Goal: Information Seeking & Learning: Learn about a topic

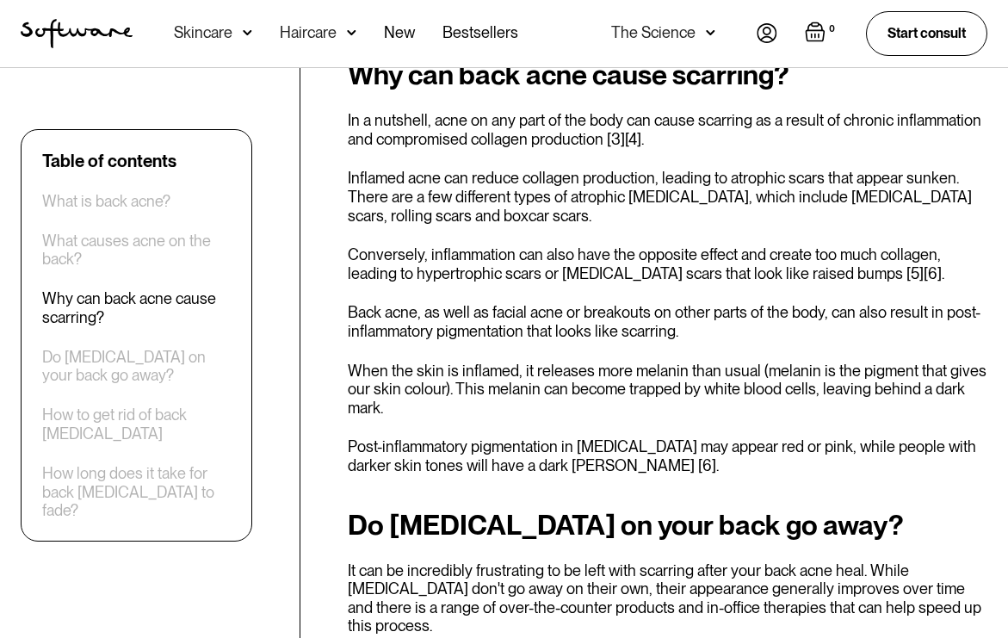
scroll to position [1624, 0]
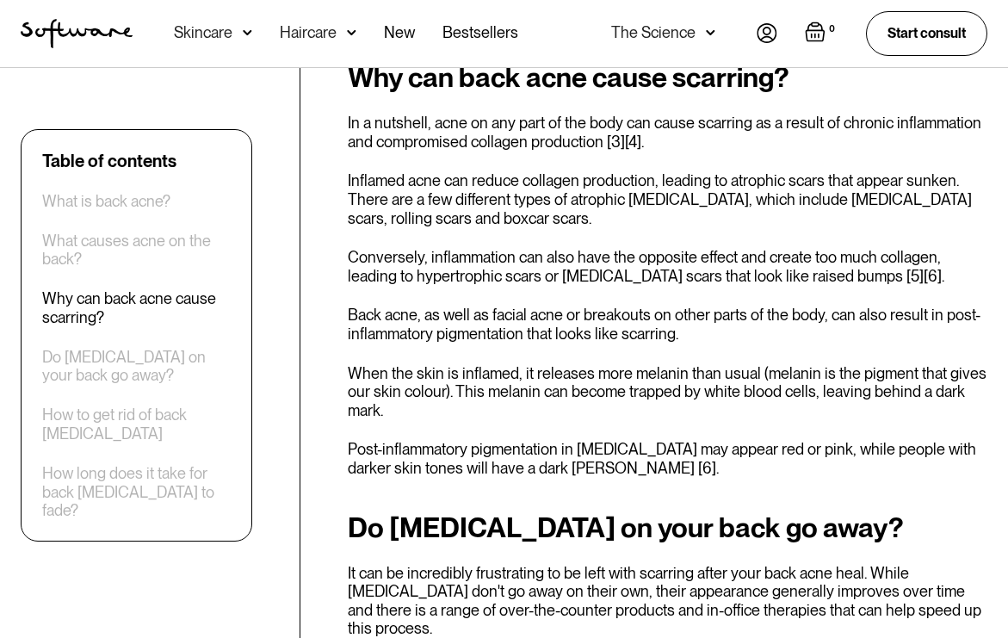
click at [783, 248] on p "Conversely, inflammation can also have the opposite effect and create too much …" at bounding box center [667, 266] width 639 height 37
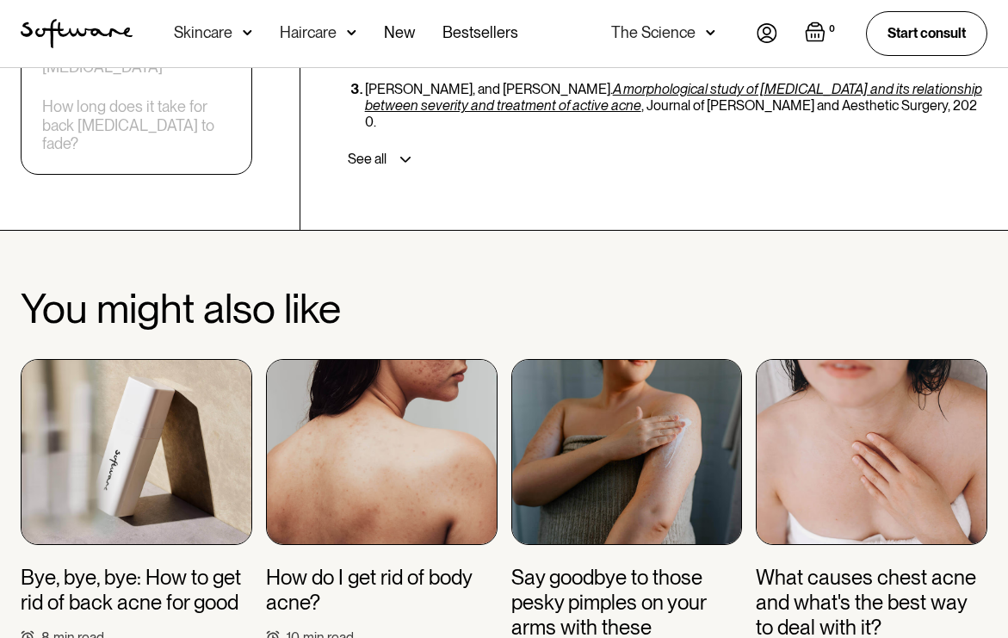
scroll to position [4625, 0]
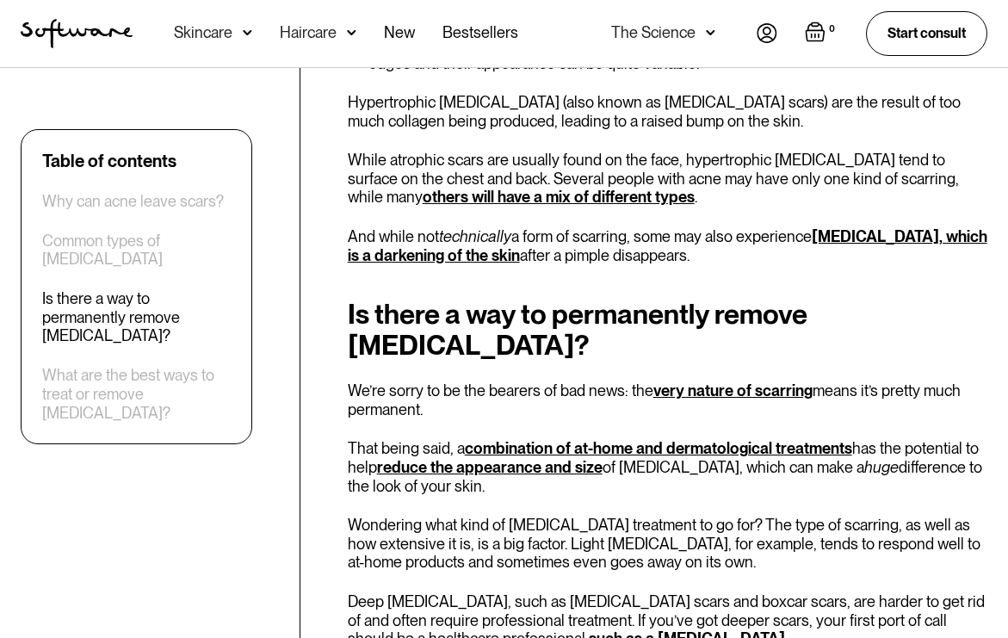
scroll to position [1718, 0]
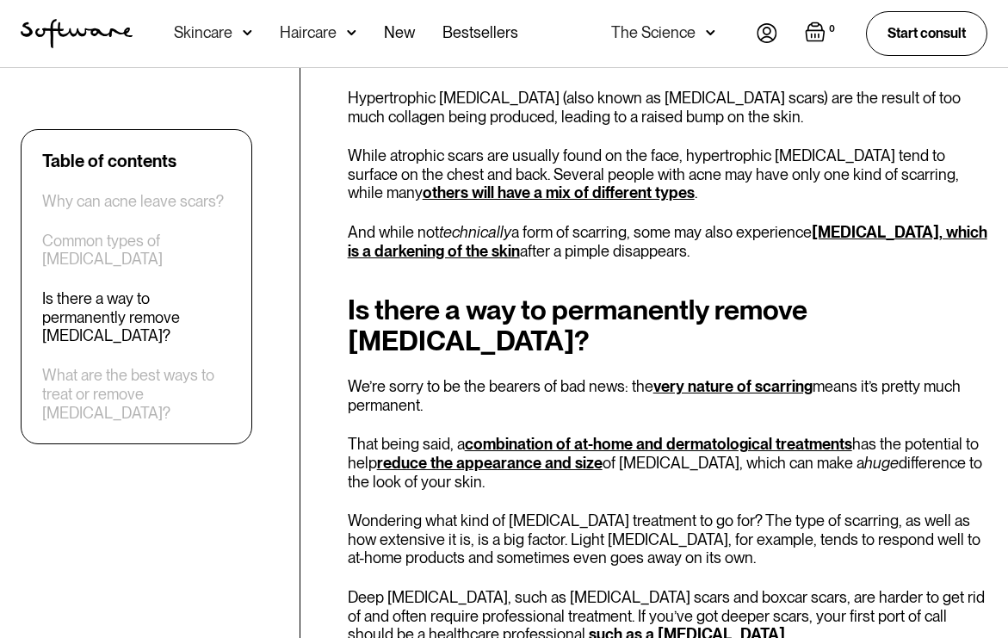
click at [459, 223] on link "hyperpigmentation, which is a darkening of the skin" at bounding box center [667, 241] width 639 height 37
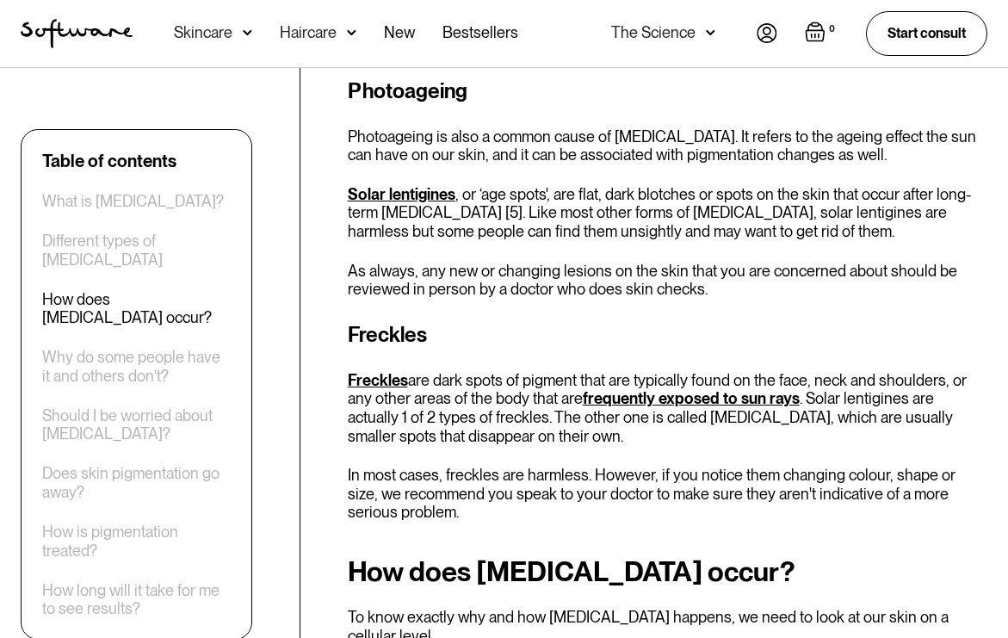
scroll to position [1852, 0]
